Goal: Task Accomplishment & Management: Use online tool/utility

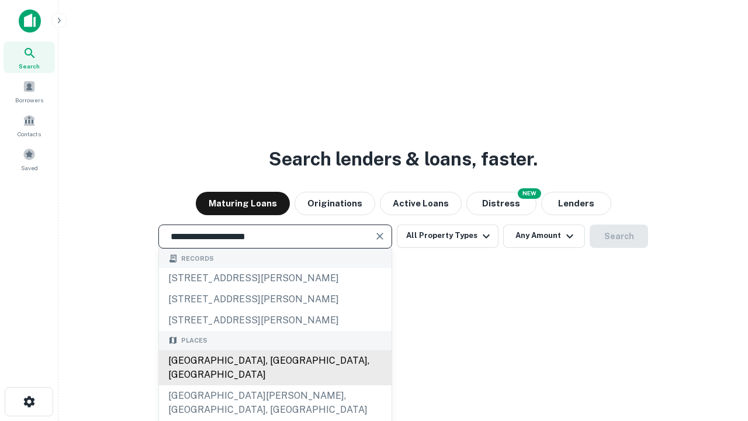
click at [275, 385] on div "[GEOGRAPHIC_DATA], [GEOGRAPHIC_DATA], [GEOGRAPHIC_DATA]" at bounding box center [275, 367] width 233 height 35
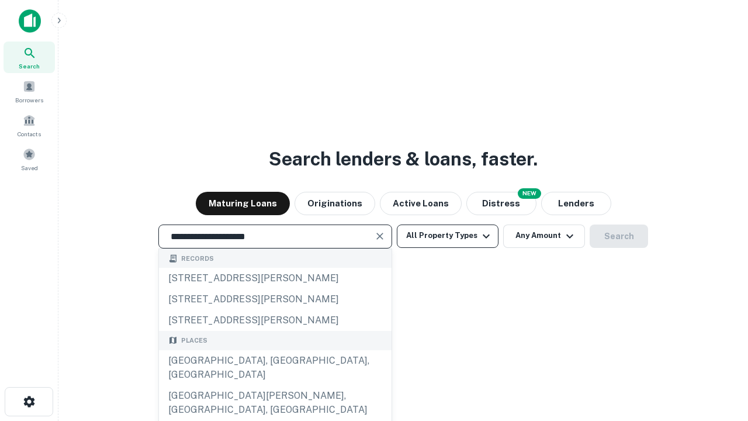
type input "**********"
click at [448, 235] on button "All Property Types" at bounding box center [448, 235] width 102 height 23
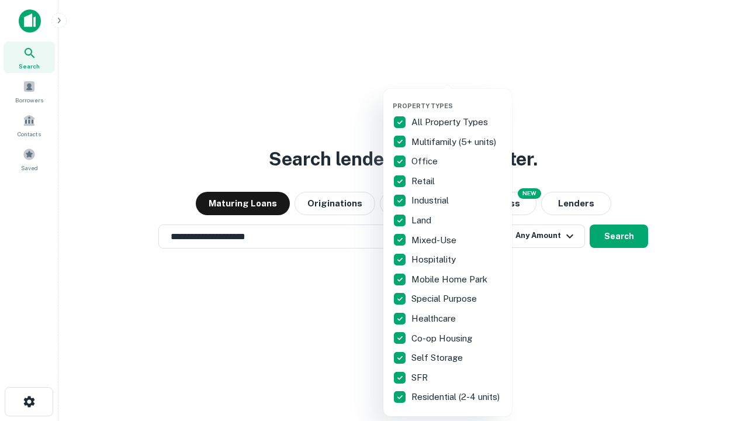
click at [457, 98] on button "button" at bounding box center [457, 98] width 129 height 1
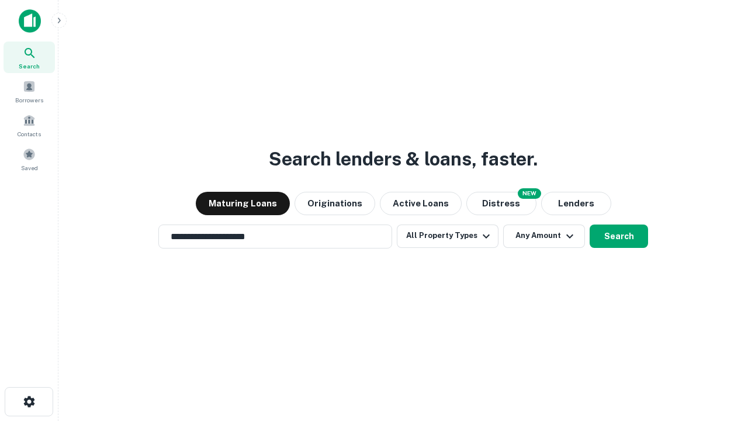
scroll to position [18, 0]
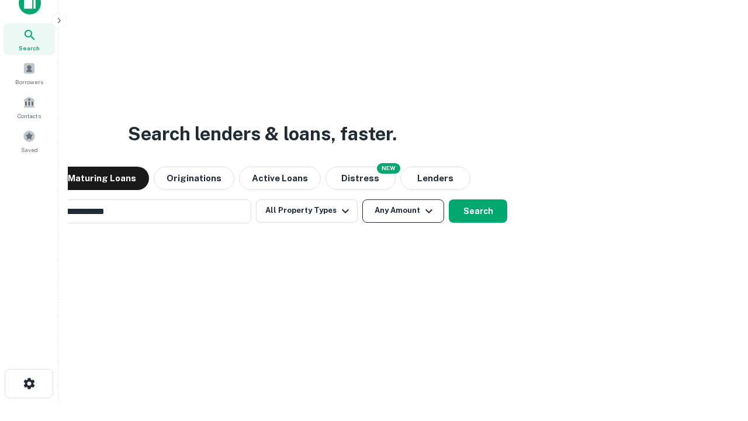
click at [362, 199] on button "Any Amount" at bounding box center [403, 210] width 82 height 23
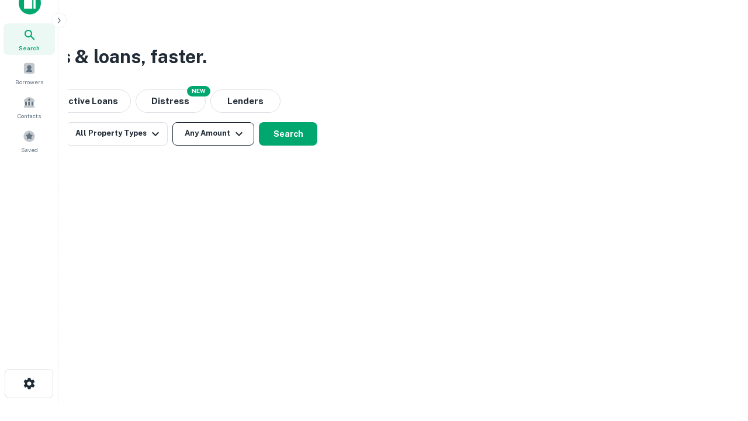
scroll to position [19, 0]
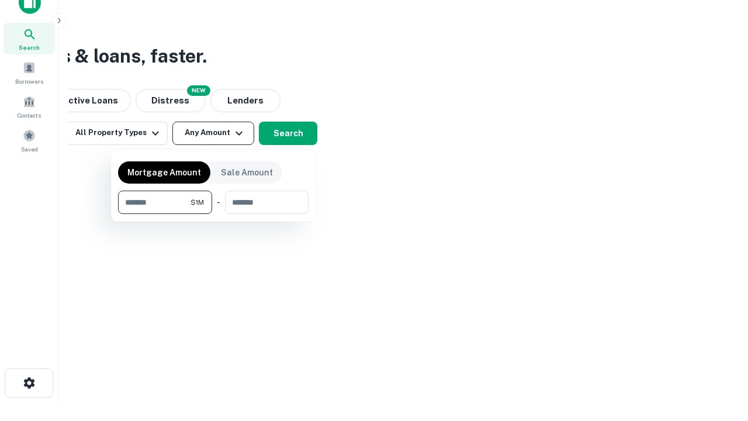
type input "*******"
click at [213, 214] on button "button" at bounding box center [213, 214] width 190 height 1
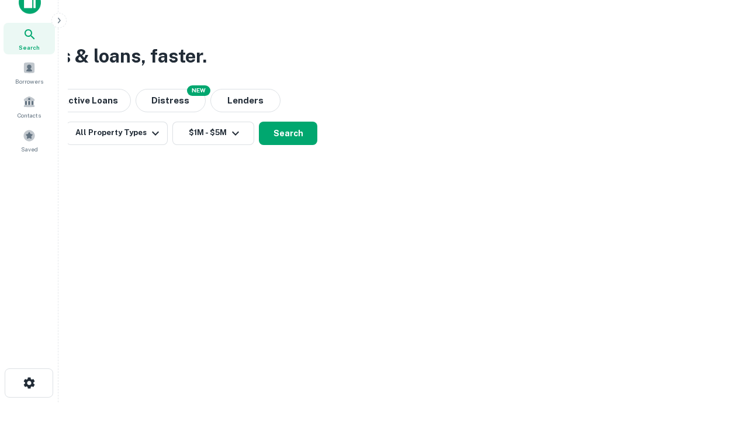
scroll to position [18, 0]
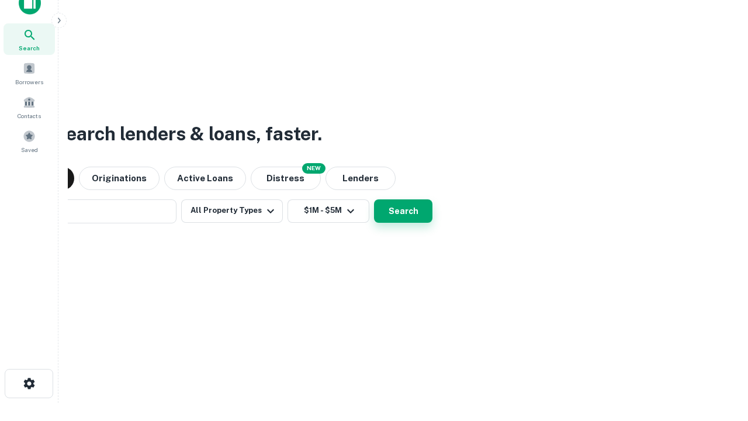
click at [374, 199] on button "Search" at bounding box center [403, 210] width 58 height 23
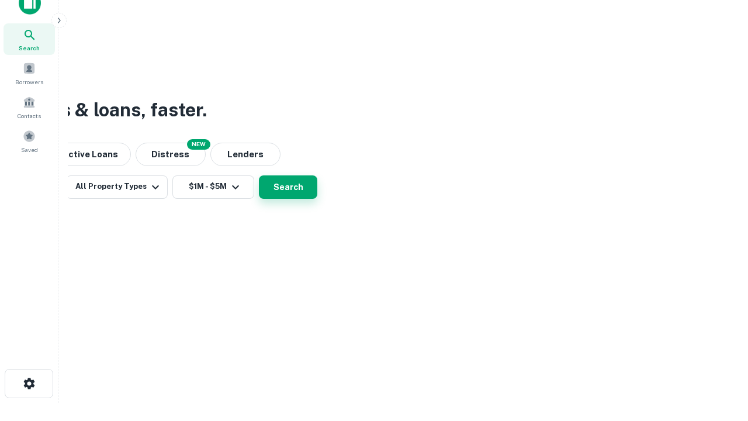
scroll to position [19, 0]
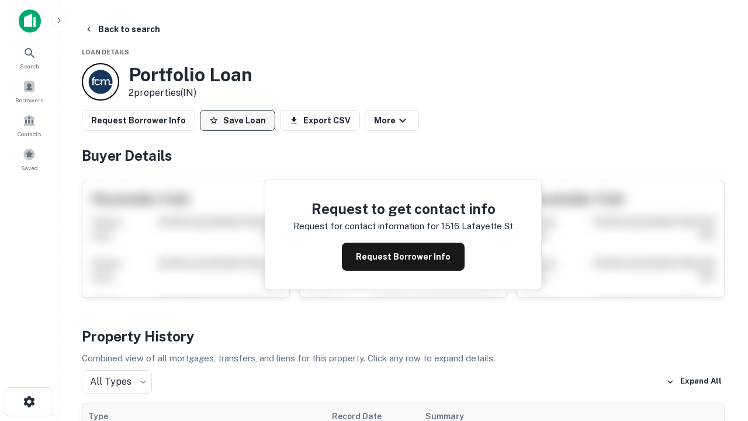
click at [237, 120] on button "Save Loan" at bounding box center [237, 120] width 75 height 21
click at [240, 120] on button "Loan Saved" at bounding box center [240, 120] width 81 height 21
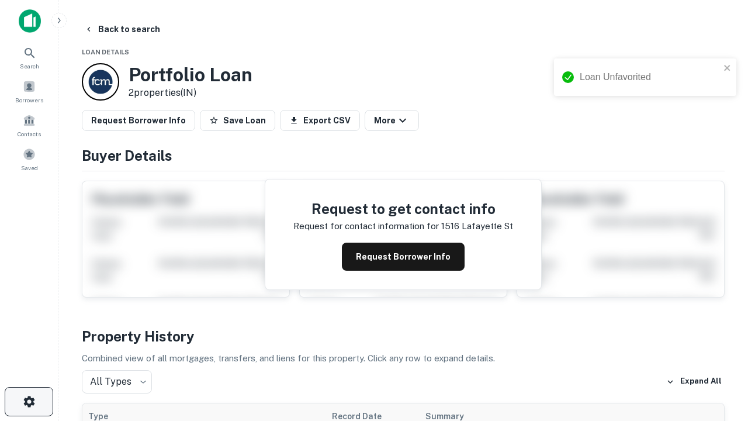
click at [29, 401] on icon "button" at bounding box center [29, 401] width 14 height 14
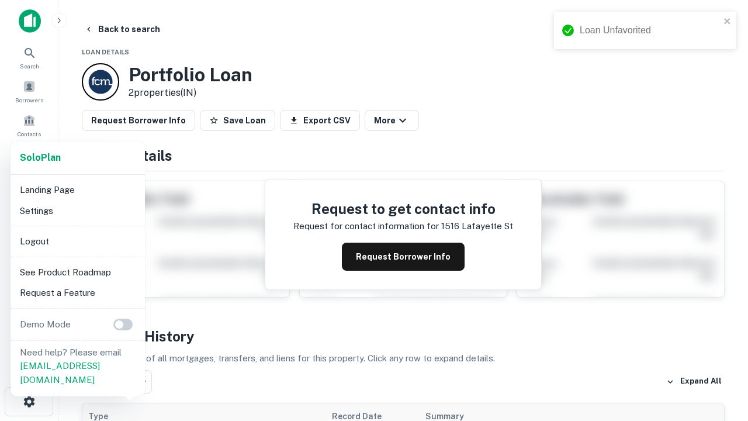
click at [77, 241] on li "Logout" at bounding box center [77, 241] width 125 height 21
